Goal: Task Accomplishment & Management: Manage account settings

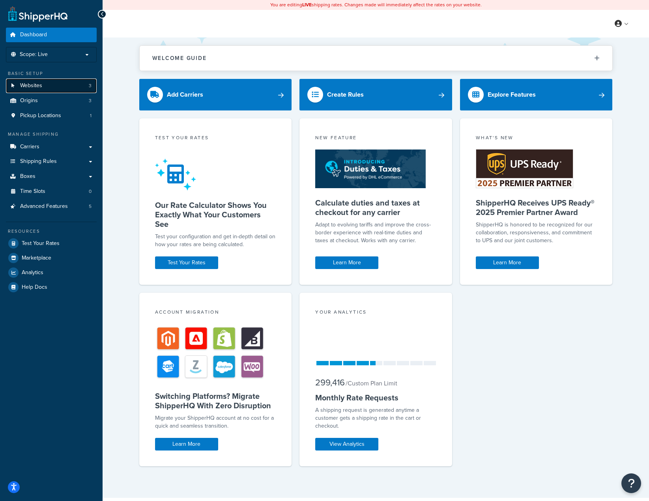
click at [28, 82] on span "Websites" at bounding box center [31, 85] width 22 height 7
click at [29, 98] on span "Origins" at bounding box center [29, 100] width 18 height 7
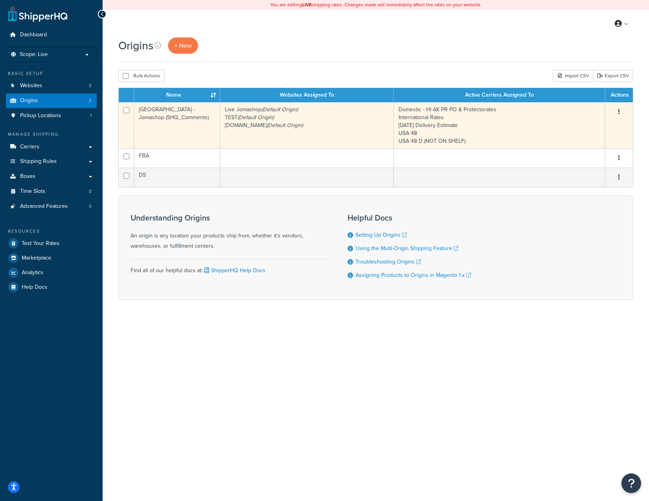
drag, startPoint x: 619, startPoint y: 110, endPoint x: 617, endPoint y: 114, distance: 4.1
click at [619, 110] on icon "button" at bounding box center [619, 112] width 2 height 6
click at [593, 126] on link "Edit" at bounding box center [592, 127] width 62 height 16
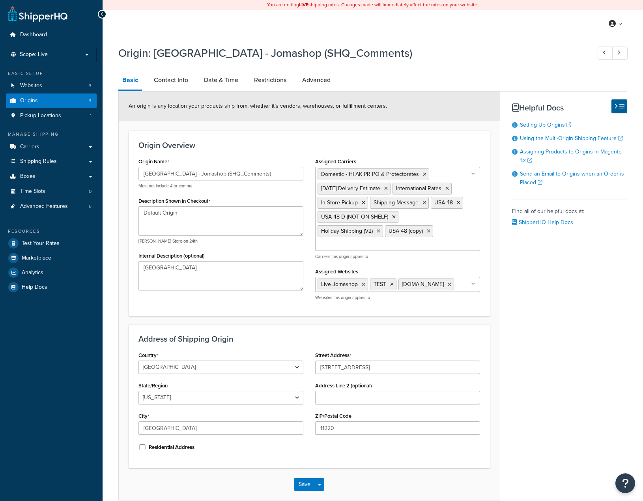
select select "32"
click at [46, 84] on link "Websites 3" at bounding box center [51, 85] width 91 height 15
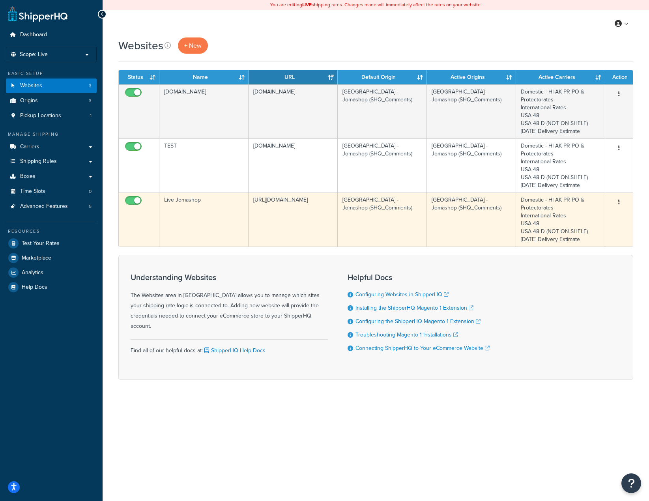
click at [618, 199] on icon "button" at bounding box center [619, 202] width 2 height 6
click at [577, 215] on link "Edit" at bounding box center [586, 218] width 62 height 16
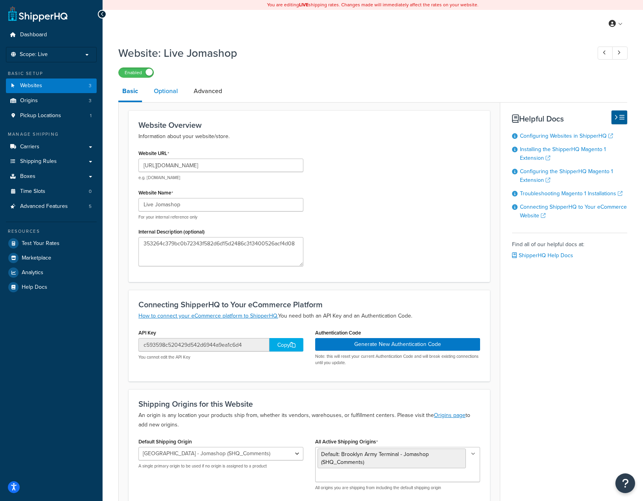
click at [166, 90] on link "Optional" at bounding box center [166, 91] width 32 height 19
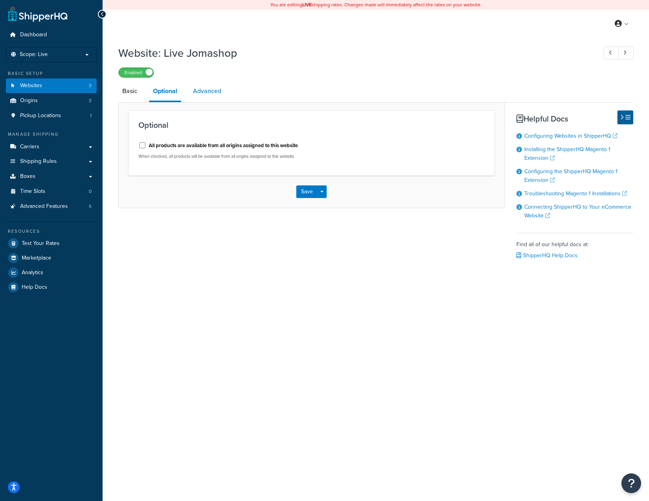
click at [213, 91] on link "Advanced" at bounding box center [207, 91] width 36 height 19
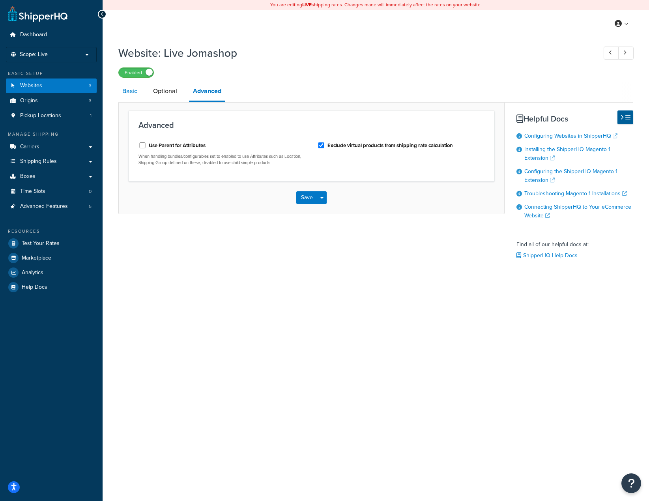
click at [139, 92] on link "Basic" at bounding box center [129, 91] width 23 height 19
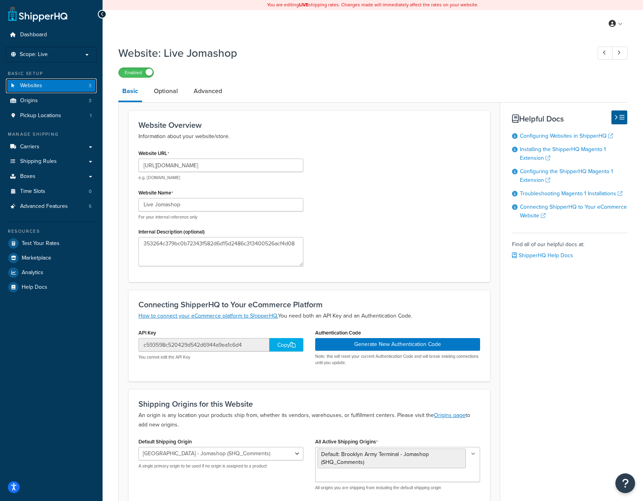
click at [26, 89] on span "Websites" at bounding box center [31, 85] width 22 height 7
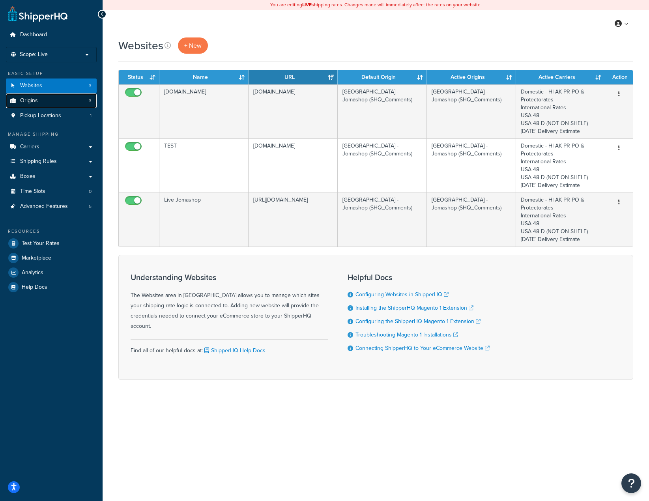
click at [33, 102] on span "Origins" at bounding box center [29, 100] width 18 height 7
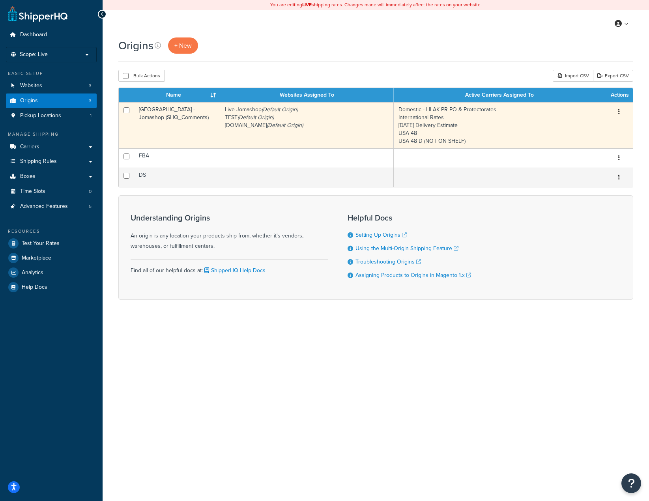
click at [621, 110] on button "button" at bounding box center [618, 112] width 11 height 13
click at [596, 123] on link "Edit" at bounding box center [592, 127] width 62 height 16
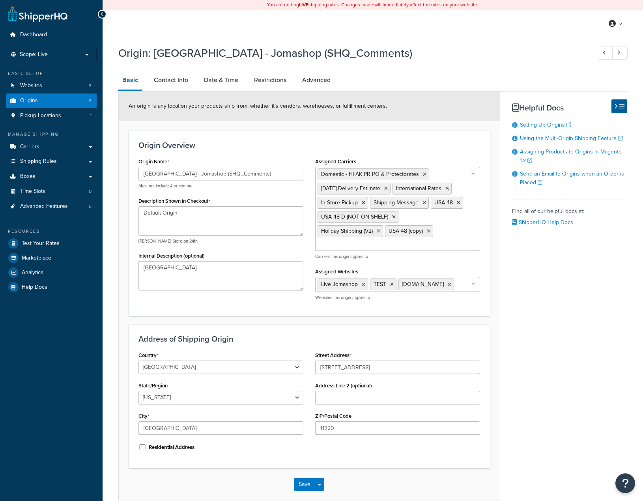
select select "32"
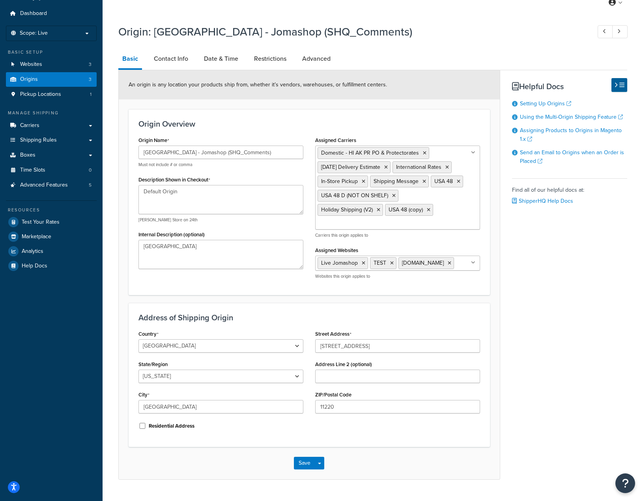
scroll to position [42, 0]
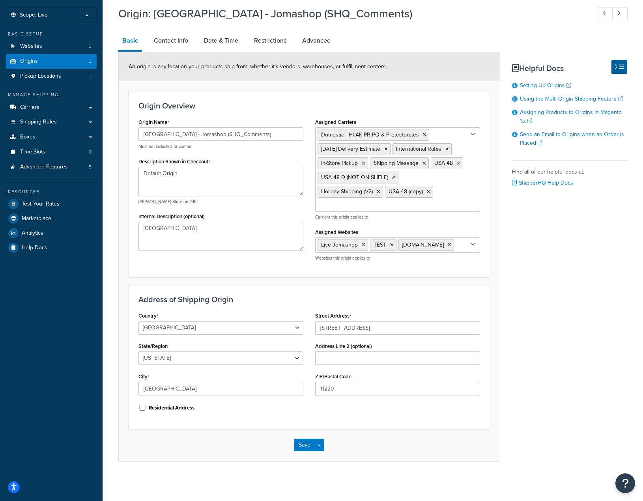
click at [168, 25] on div "Origin: Brooklyn Army Terminal - Jomashop (SHQ_Comments) Basic Contact Info Dat…" at bounding box center [372, 231] width 509 height 459
click at [173, 34] on link "Contact Info" at bounding box center [171, 40] width 42 height 19
select select "order_placed"
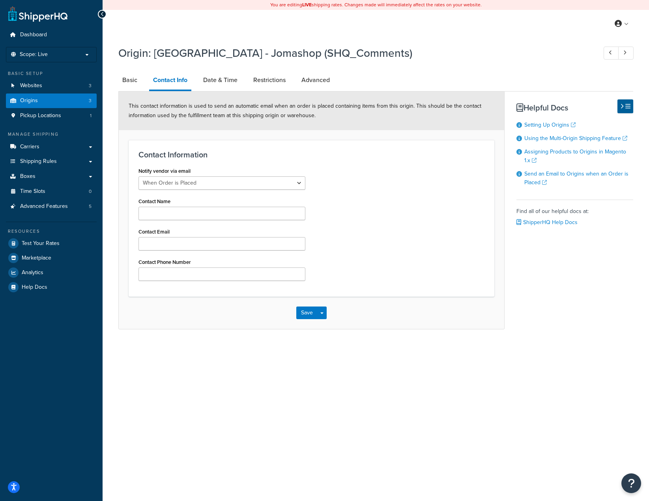
click at [198, 83] on li "Contact Info" at bounding box center [174, 81] width 50 height 20
click at [228, 83] on link "Date & Time" at bounding box center [220, 80] width 42 height 19
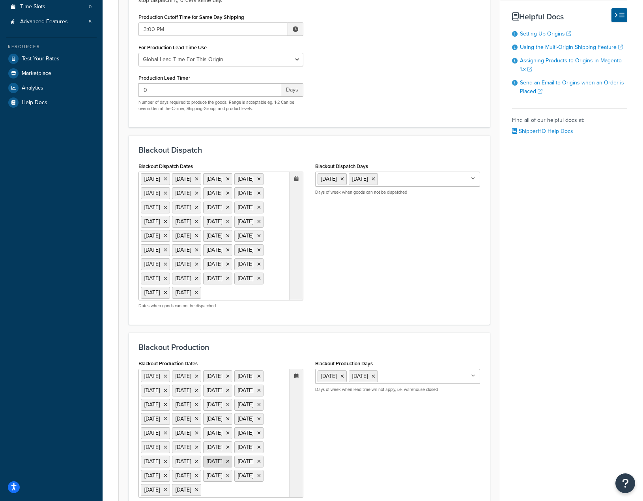
scroll to position [127, 0]
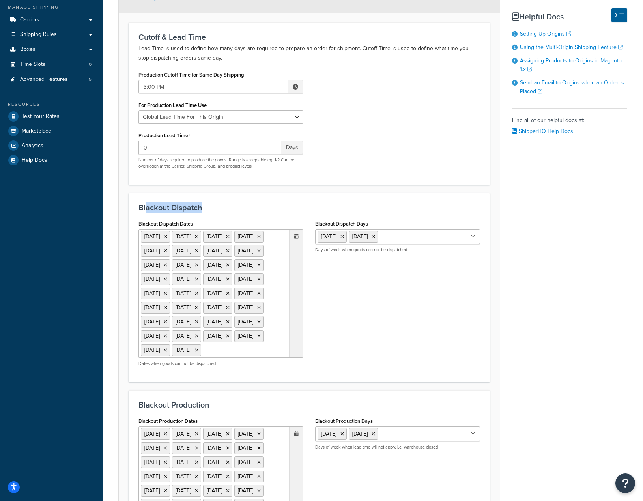
drag, startPoint x: 160, startPoint y: 207, endPoint x: 247, endPoint y: 213, distance: 87.0
click at [242, 212] on div "Blackout Dispatch Blackout Dispatch Dates 25 Dec 2025 27 Nov 2025 25 Dec 2026 2…" at bounding box center [309, 287] width 361 height 189
click at [325, 209] on h3 "Blackout Dispatch" at bounding box center [308, 207] width 341 height 9
click at [360, 206] on h3 "Blackout Dispatch" at bounding box center [308, 207] width 341 height 9
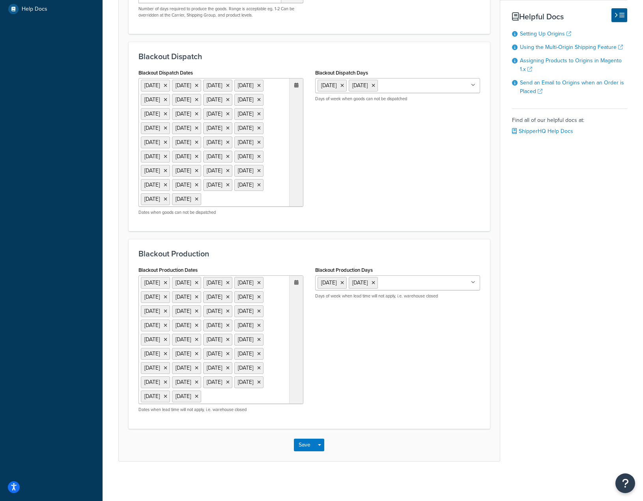
scroll to position [363, 0]
drag, startPoint x: 143, startPoint y: 209, endPoint x: 227, endPoint y: 212, distance: 84.0
click at [227, 249] on h3 "Blackout Production" at bounding box center [308, 253] width 341 height 9
click at [277, 239] on div "Blackout Production Blackout Production Dates 25 Dec 2025 27 Nov 2025 25 Dec 20…" at bounding box center [309, 333] width 361 height 189
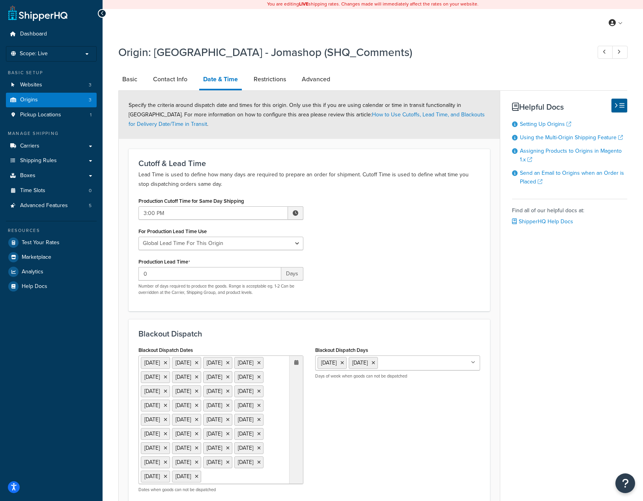
scroll to position [0, 0]
click at [34, 143] on span "Carriers" at bounding box center [29, 146] width 19 height 7
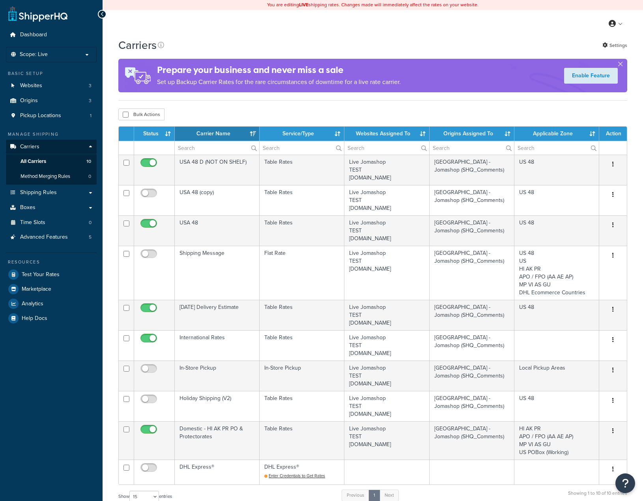
select select "15"
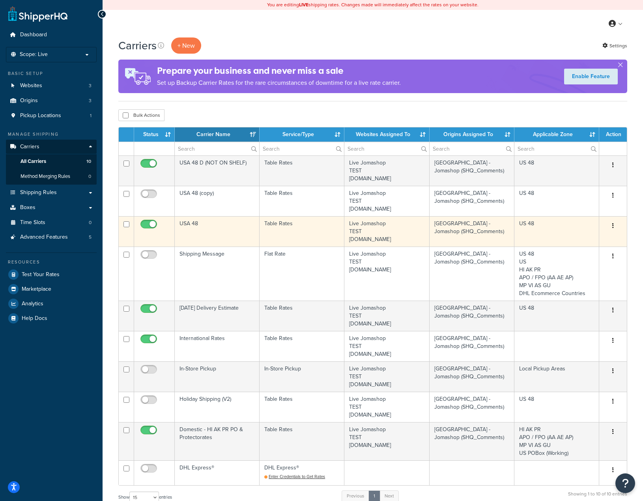
click at [611, 227] on button "button" at bounding box center [612, 226] width 11 height 13
click at [584, 239] on link "Edit" at bounding box center [581, 242] width 62 height 16
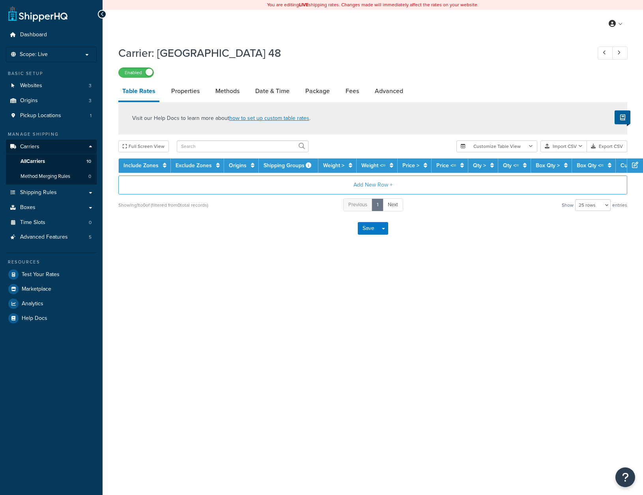
select select "25"
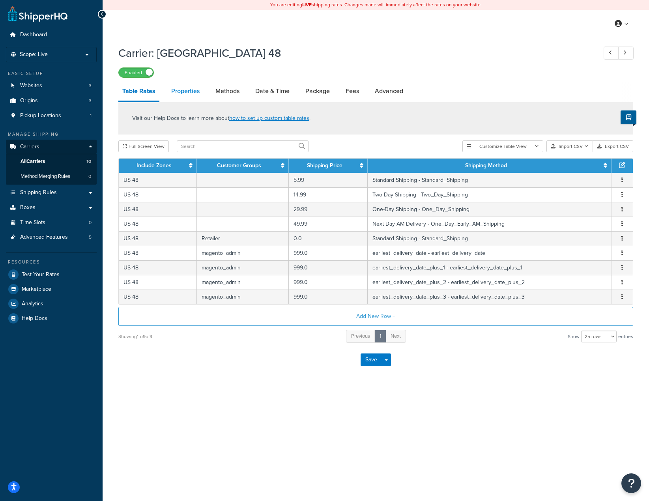
click at [189, 93] on link "Properties" at bounding box center [185, 91] width 36 height 19
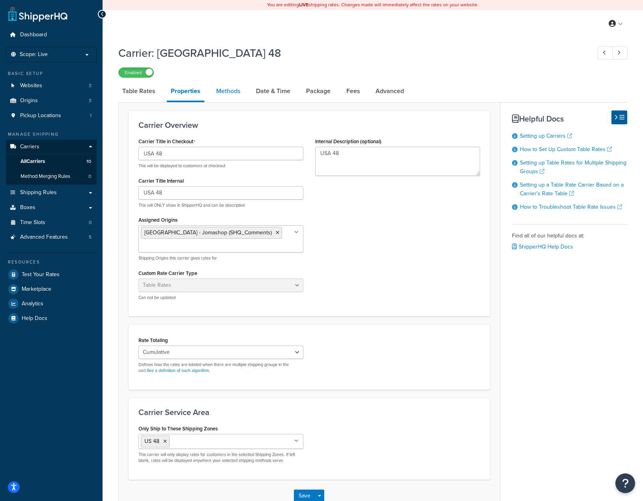
click at [216, 91] on link "Methods" at bounding box center [228, 91] width 32 height 19
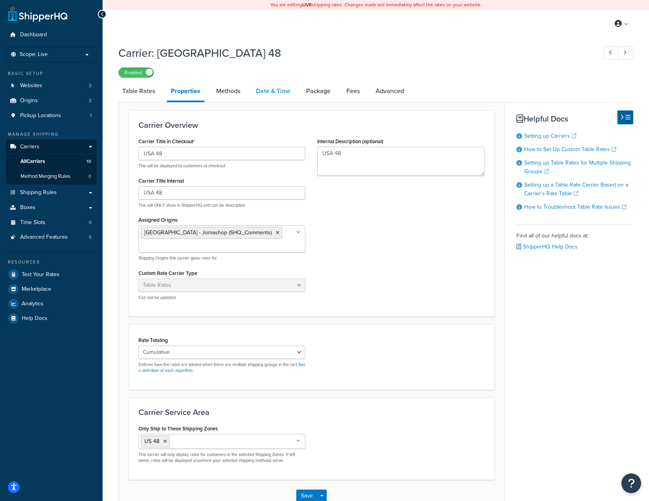
select select "25"
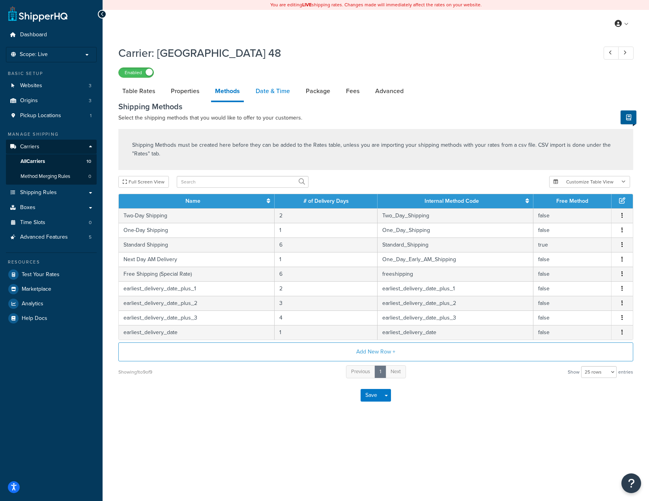
click at [272, 93] on link "Date & Time" at bounding box center [273, 91] width 42 height 19
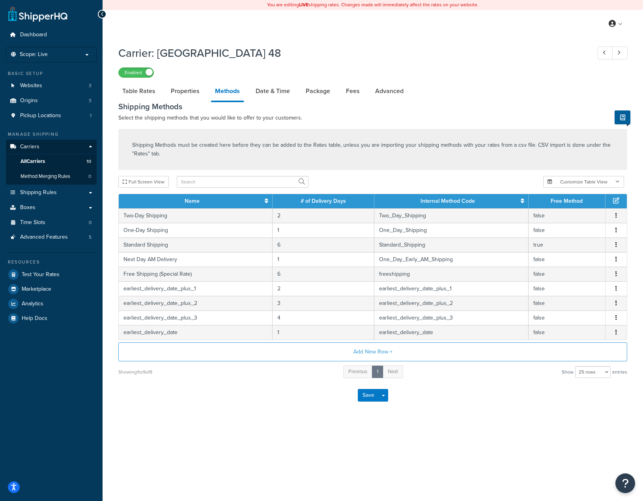
select select "yMMMEd"
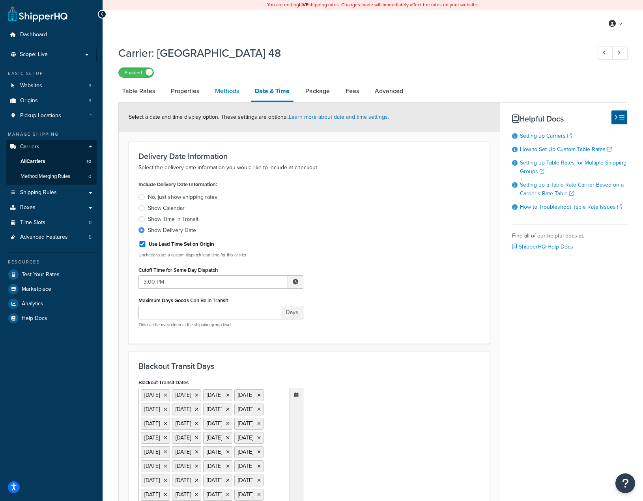
click at [229, 98] on link "Methods" at bounding box center [227, 91] width 32 height 19
select select "25"
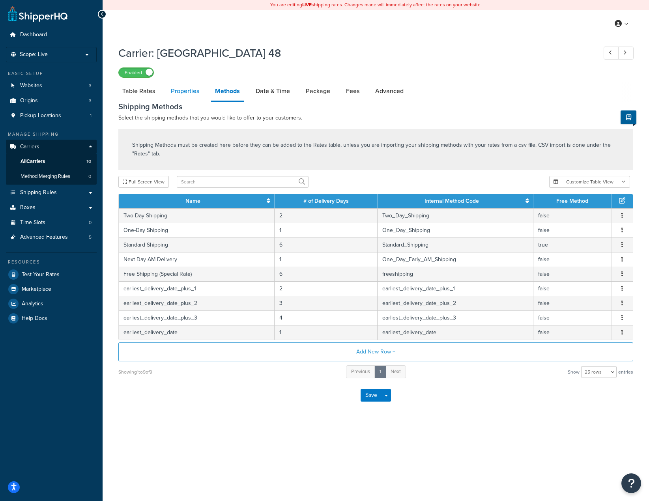
click at [177, 93] on link "Properties" at bounding box center [185, 91] width 36 height 19
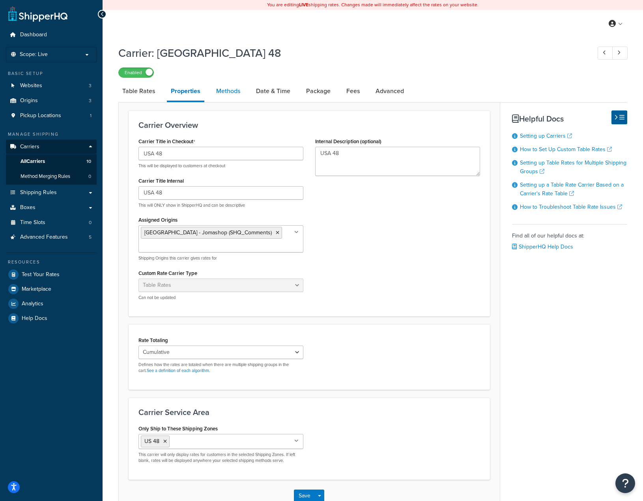
click at [226, 93] on link "Methods" at bounding box center [228, 91] width 32 height 19
select select "25"
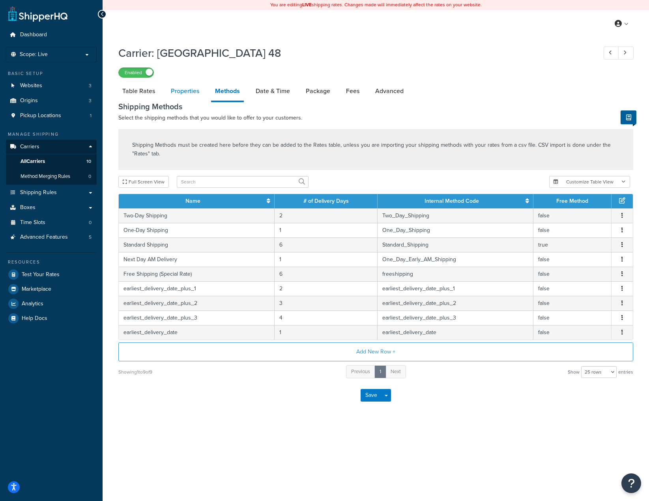
click at [192, 94] on link "Properties" at bounding box center [185, 91] width 36 height 19
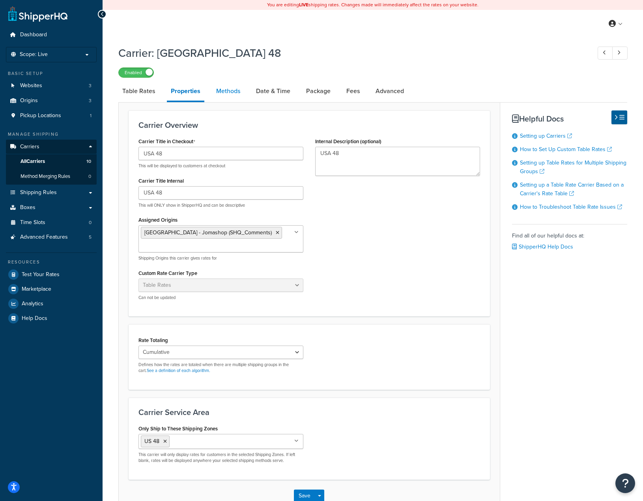
click at [238, 93] on link "Methods" at bounding box center [228, 91] width 32 height 19
select select "25"
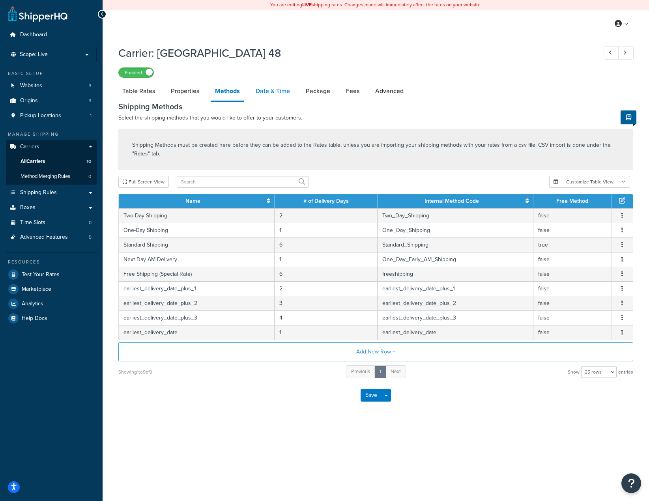
click at [271, 91] on link "Date & Time" at bounding box center [273, 91] width 42 height 19
select select "yMMMEd"
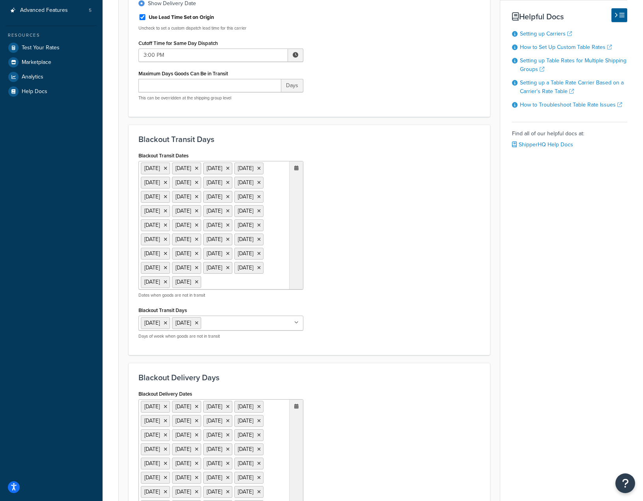
scroll to position [276, 0]
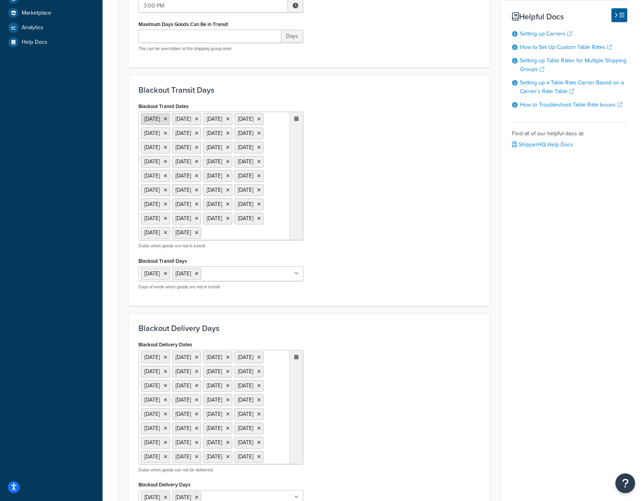
click at [167, 120] on icon at bounding box center [166, 119] width 4 height 5
click at [167, 121] on icon at bounding box center [166, 119] width 4 height 5
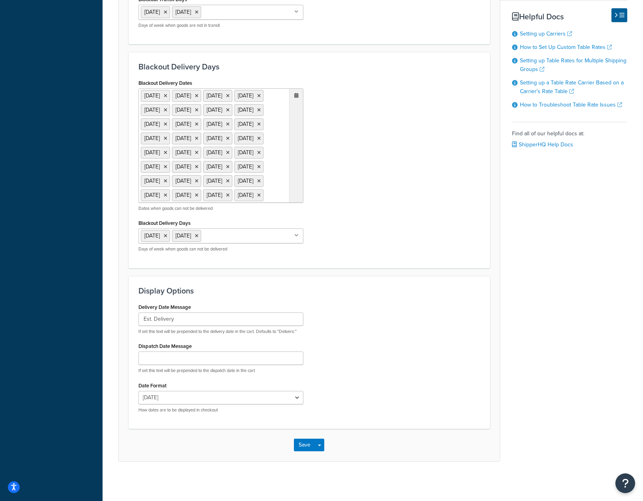
scroll to position [609, 0]
click at [300, 446] on button "Save" at bounding box center [304, 444] width 21 height 13
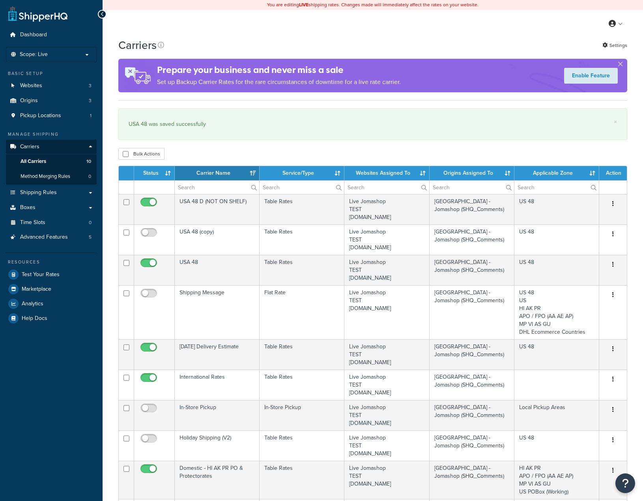
select select "15"
